Goal: Find specific page/section: Find specific page/section

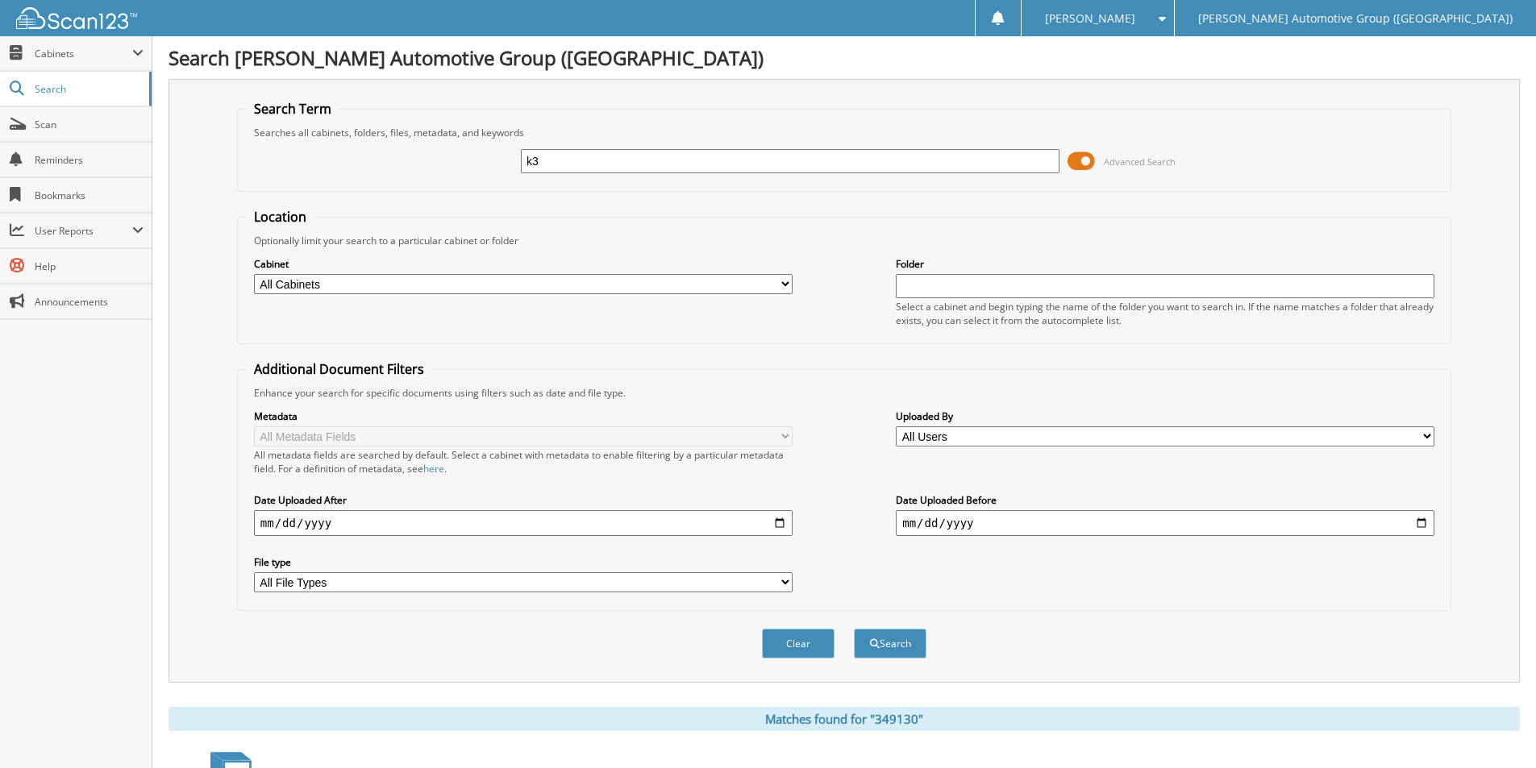
type input "k"
type input "K3029634"
click at [854, 629] on button "Search" at bounding box center [890, 644] width 73 height 30
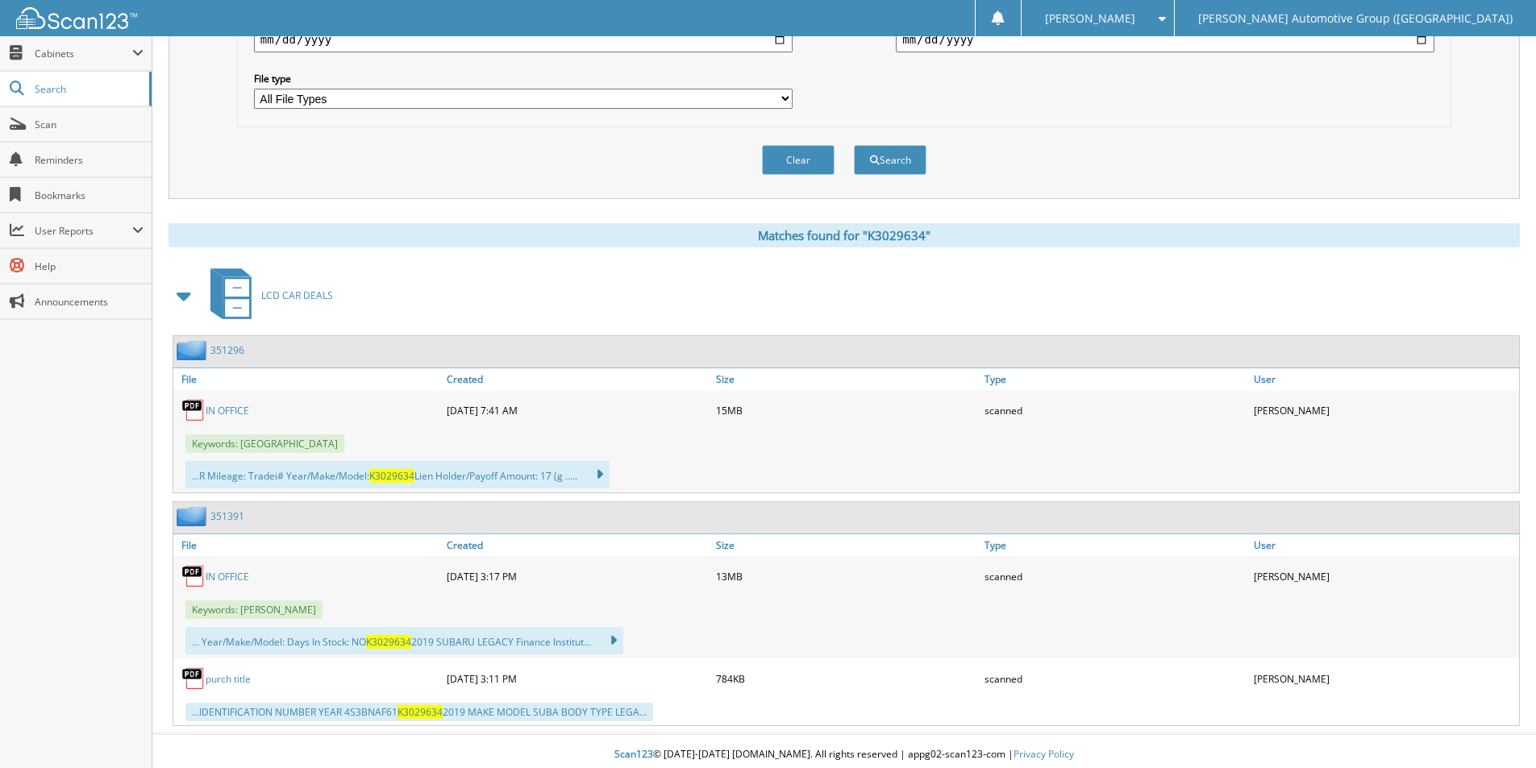
scroll to position [491, 0]
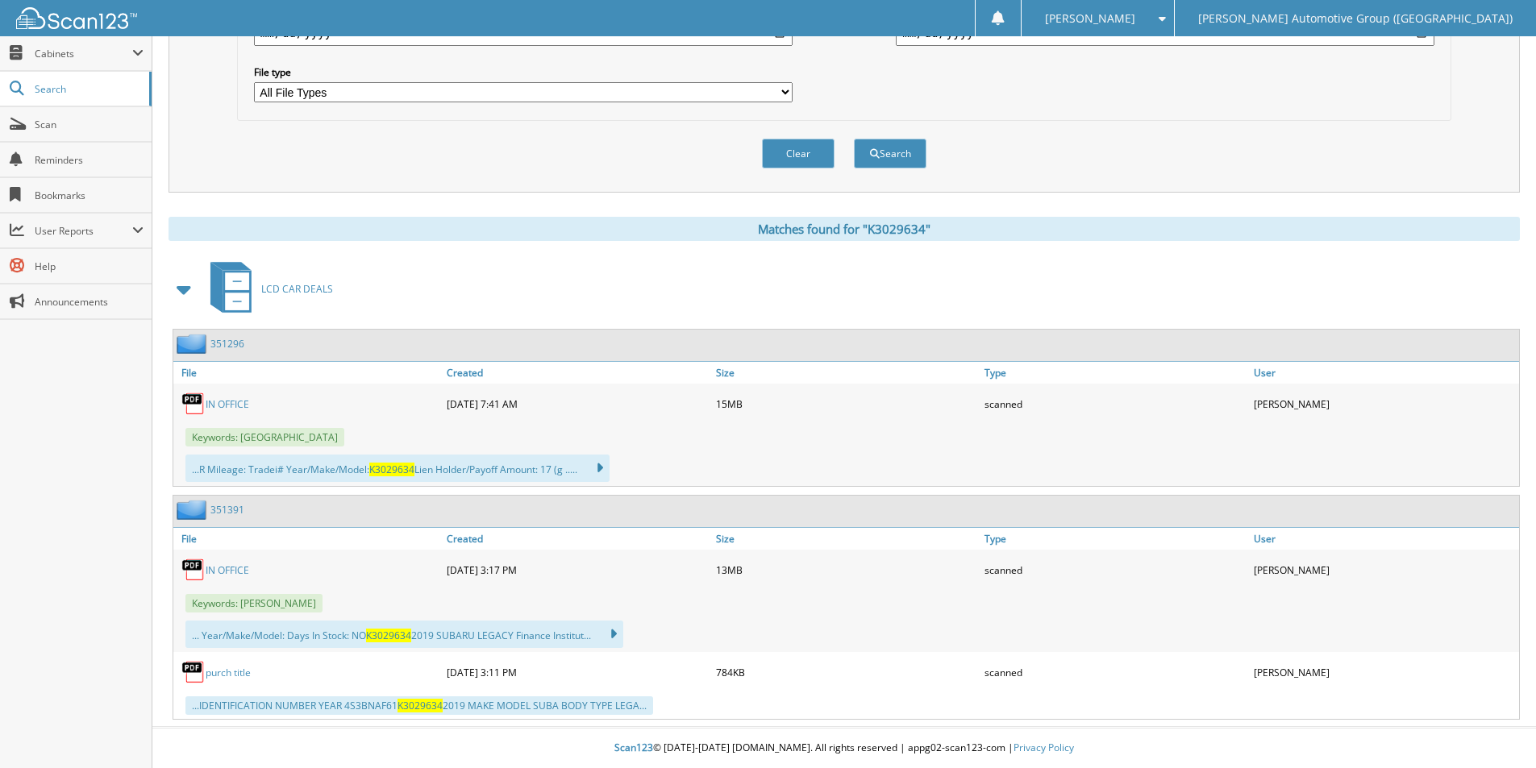
click at [223, 510] on link "351391" at bounding box center [227, 510] width 34 height 14
